Goal: Information Seeking & Learning: Find specific page/section

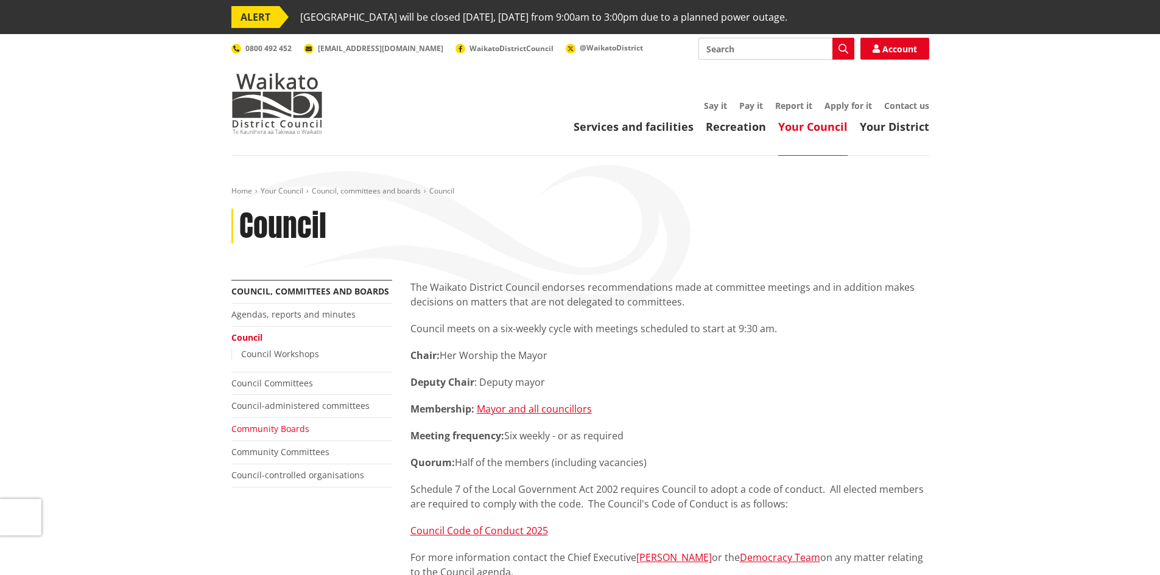
click at [266, 431] on link "Community Boards" at bounding box center [270, 429] width 78 height 12
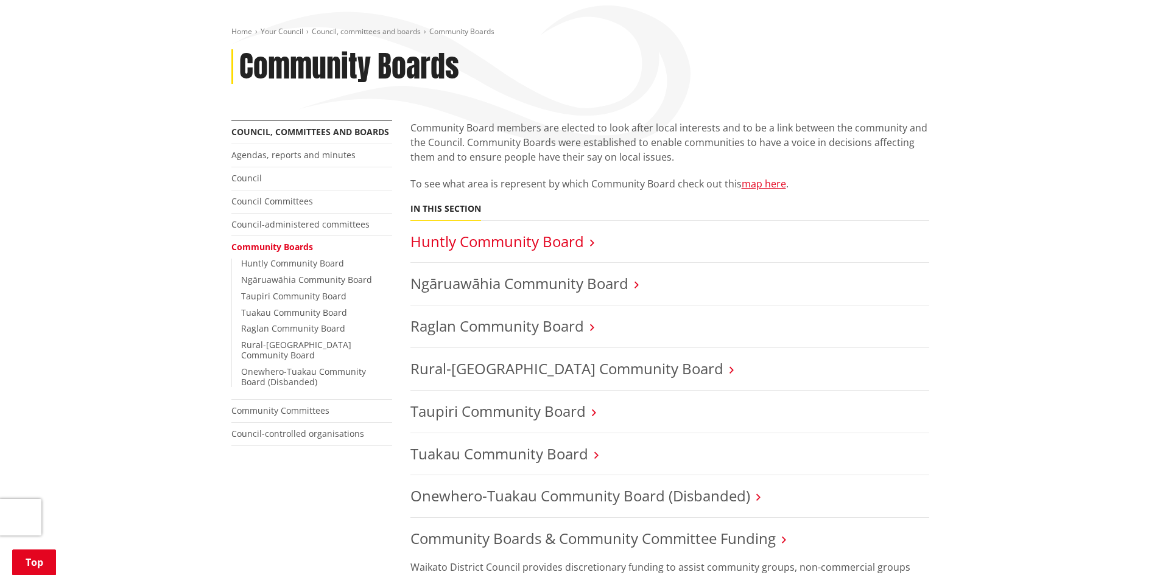
scroll to position [244, 0]
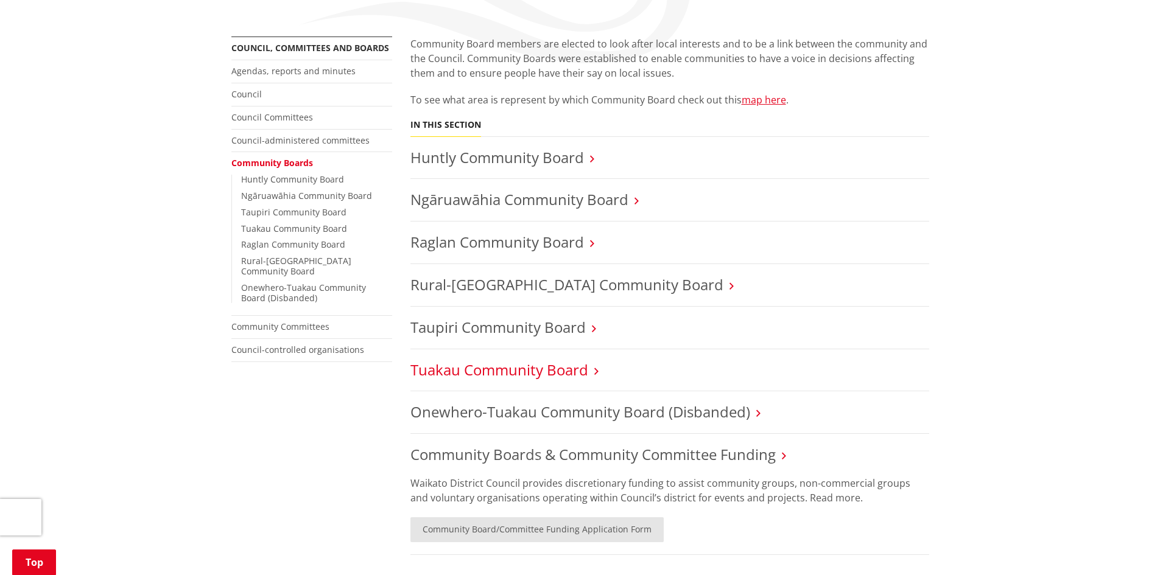
click at [493, 370] on link "Tuakau Community Board" at bounding box center [499, 370] width 178 height 20
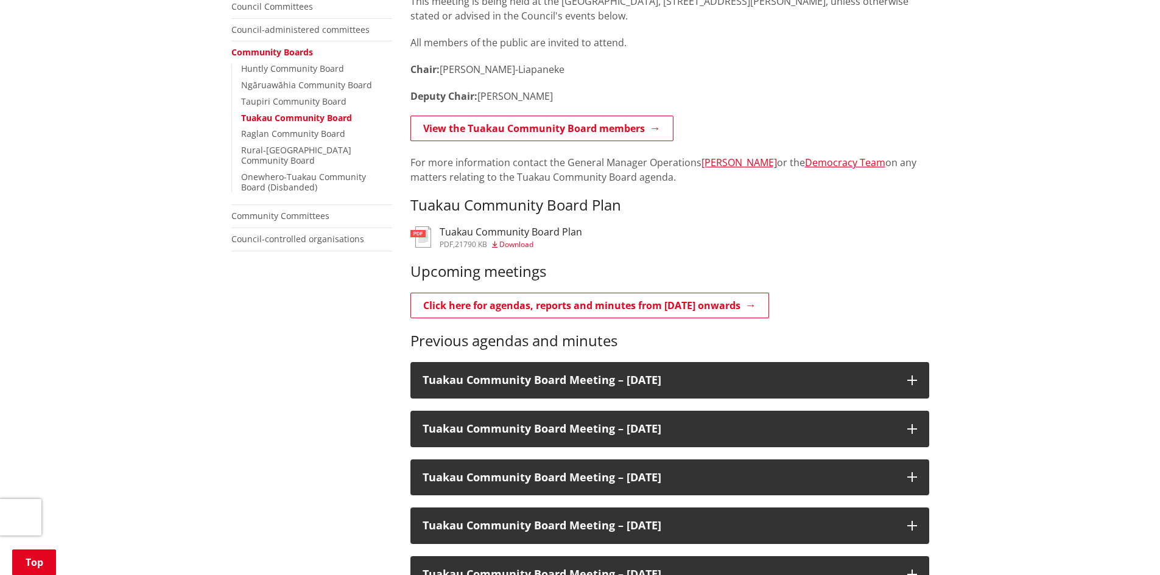
scroll to position [365, 0]
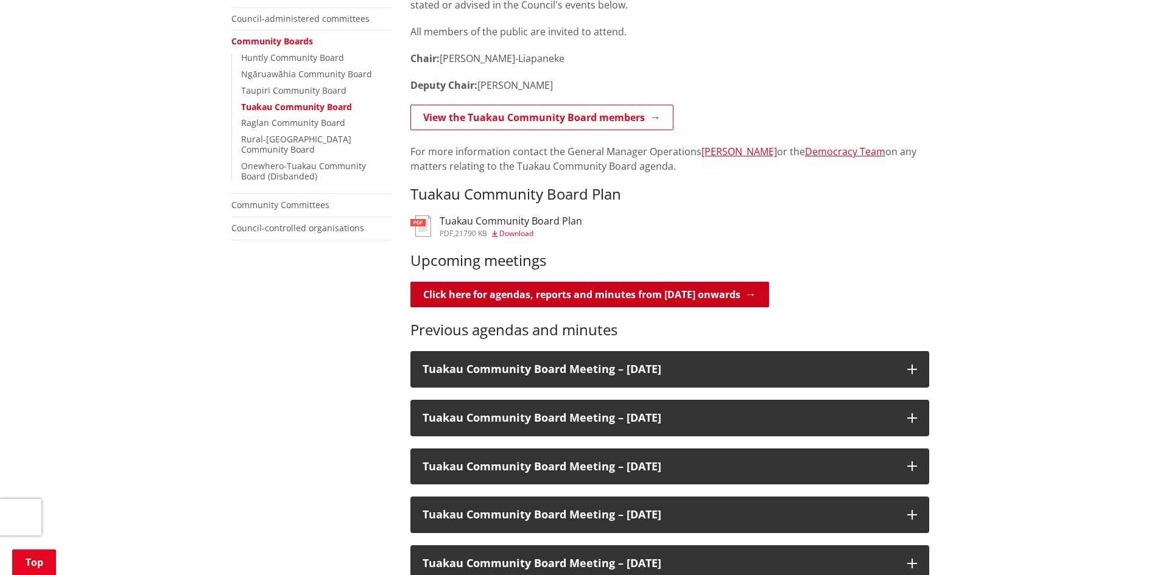
click at [650, 298] on link "Click here for agendas, reports and minutes from [DATE] onwards" at bounding box center [589, 295] width 359 height 26
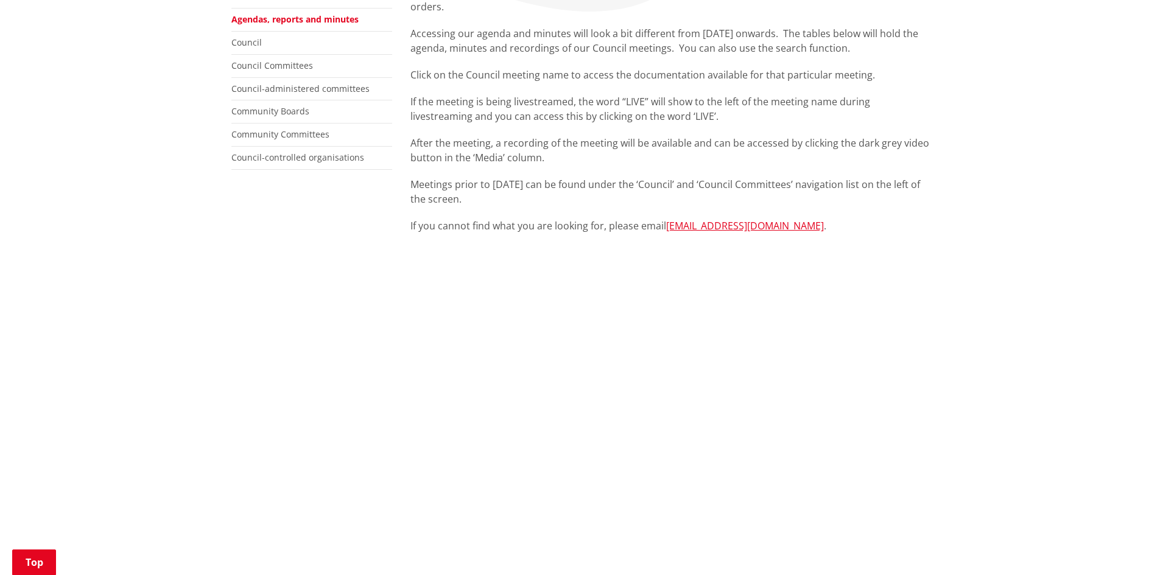
scroll to position [304, 0]
